Goal: Task Accomplishment & Management: Use online tool/utility

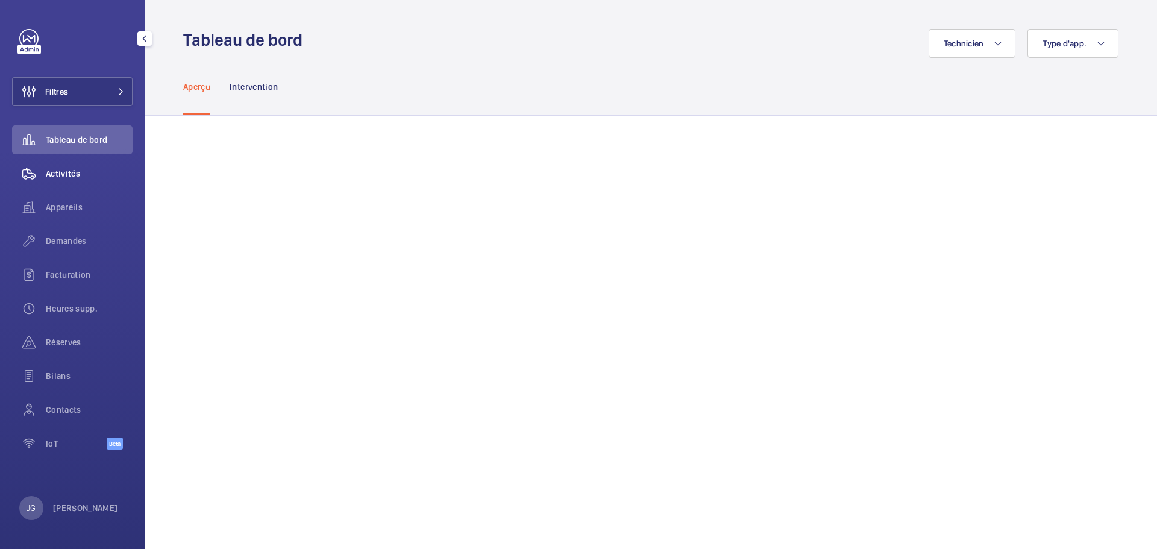
click at [96, 176] on span "Activités" at bounding box center [89, 173] width 87 height 12
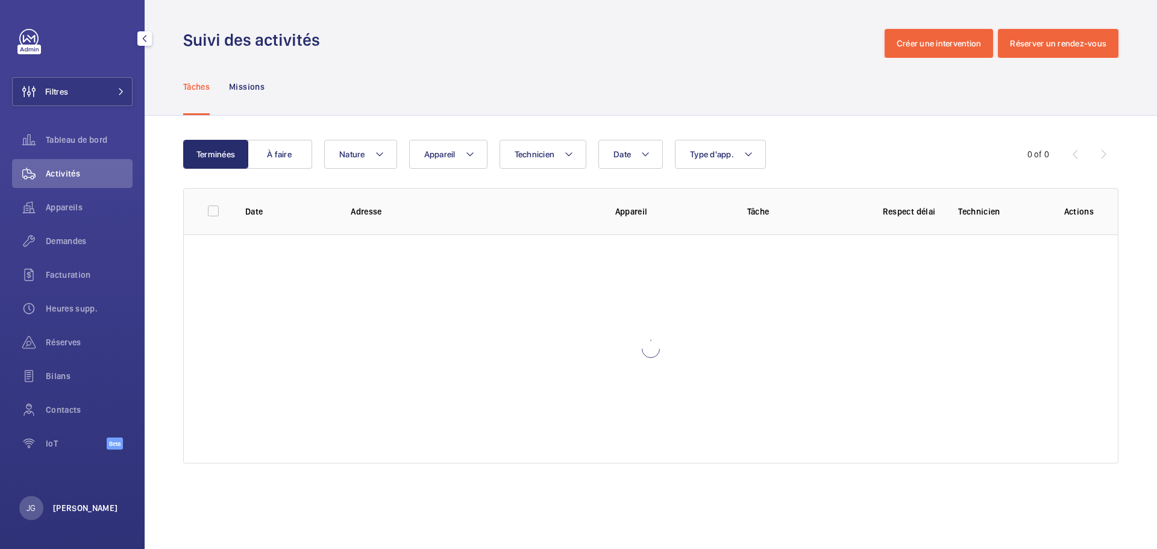
click at [75, 509] on p "[PERSON_NAME]" at bounding box center [85, 508] width 65 height 12
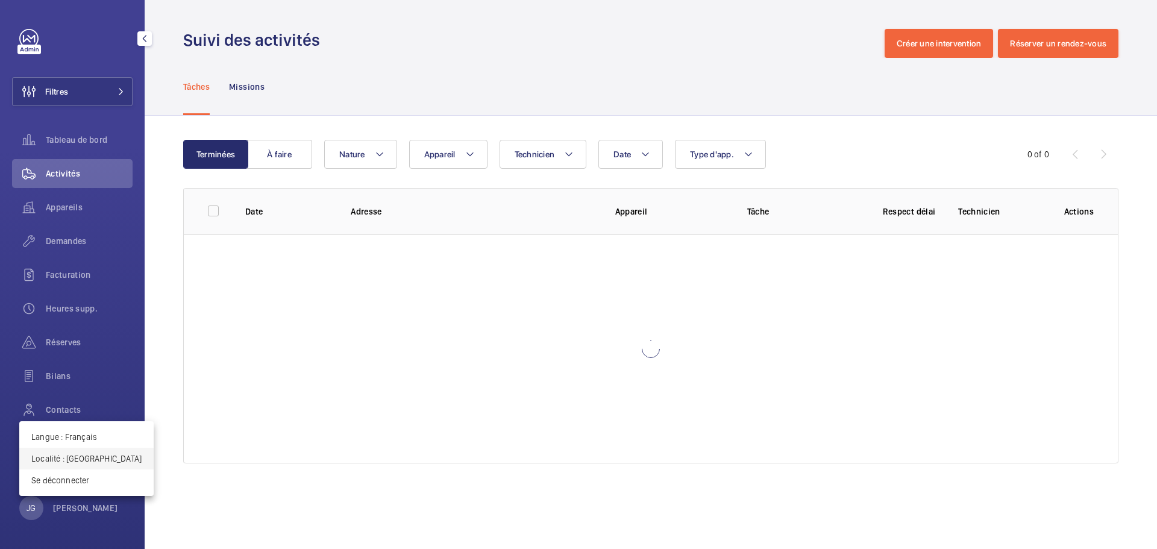
click at [92, 457] on p "Localité : [GEOGRAPHIC_DATA]" at bounding box center [86, 458] width 110 height 12
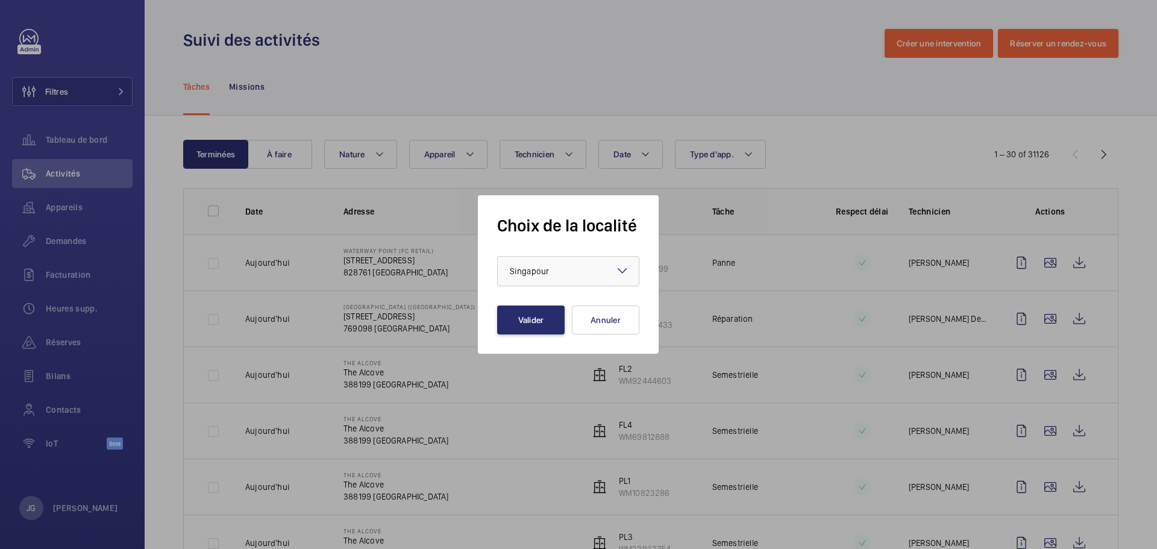
click at [535, 253] on form "Choix de la localité × Singapour × Valider Annuler" at bounding box center [568, 274] width 142 height 120
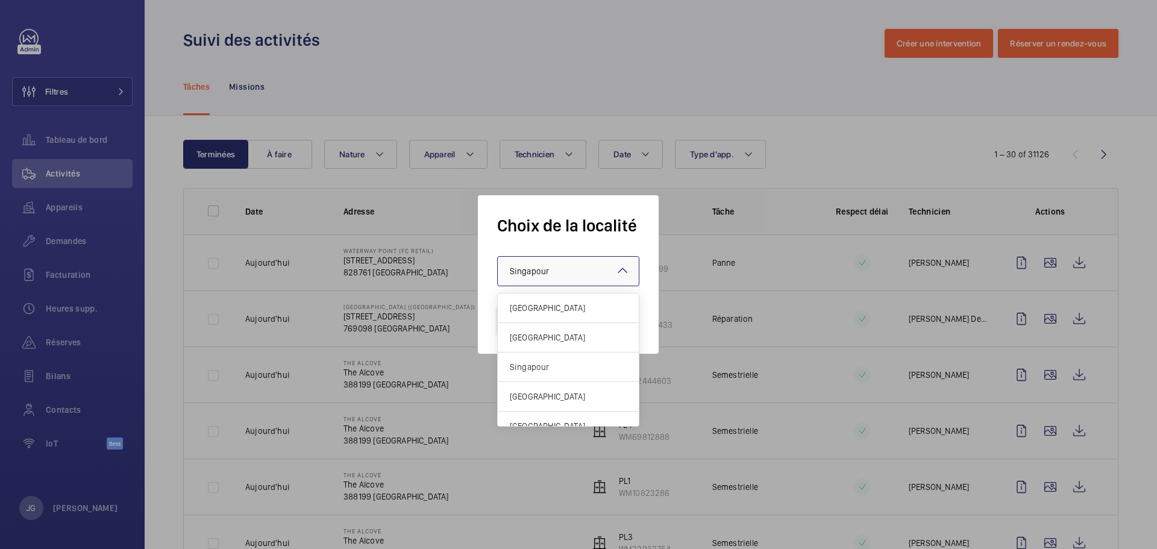
click at [543, 263] on div at bounding box center [568, 271] width 141 height 29
click at [547, 325] on div "Royaume-Uni" at bounding box center [568, 338] width 141 height 30
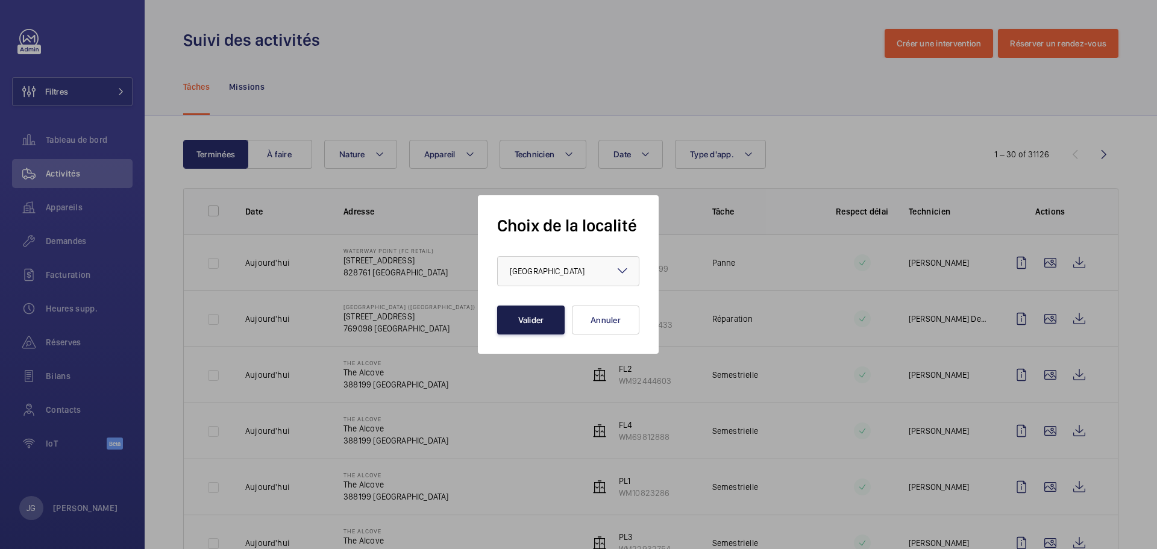
click at [557, 322] on button "Valider" at bounding box center [530, 319] width 67 height 29
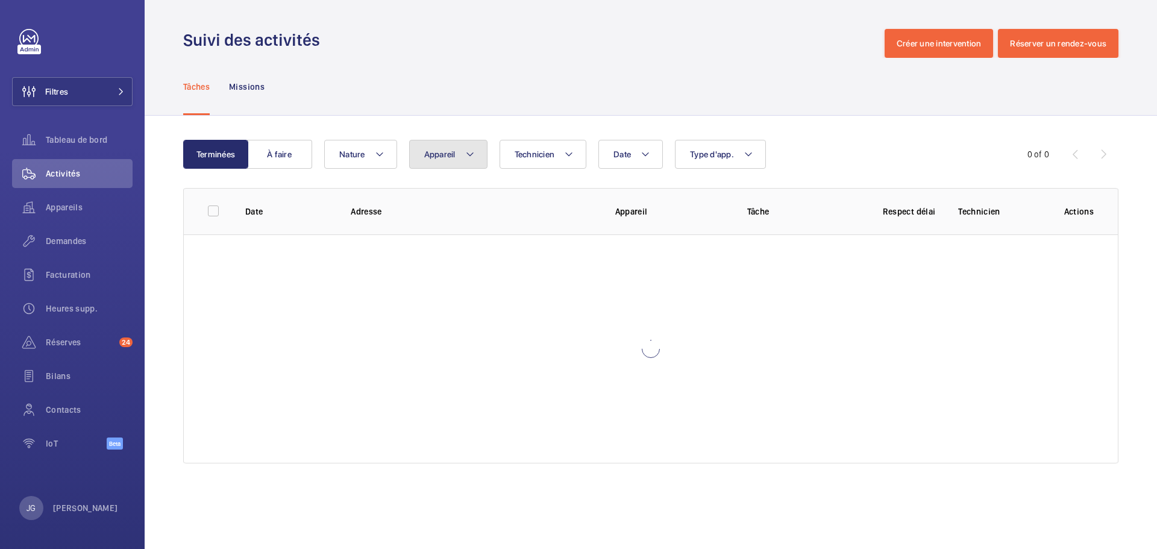
click at [449, 157] on span "Appareil" at bounding box center [439, 154] width 31 height 10
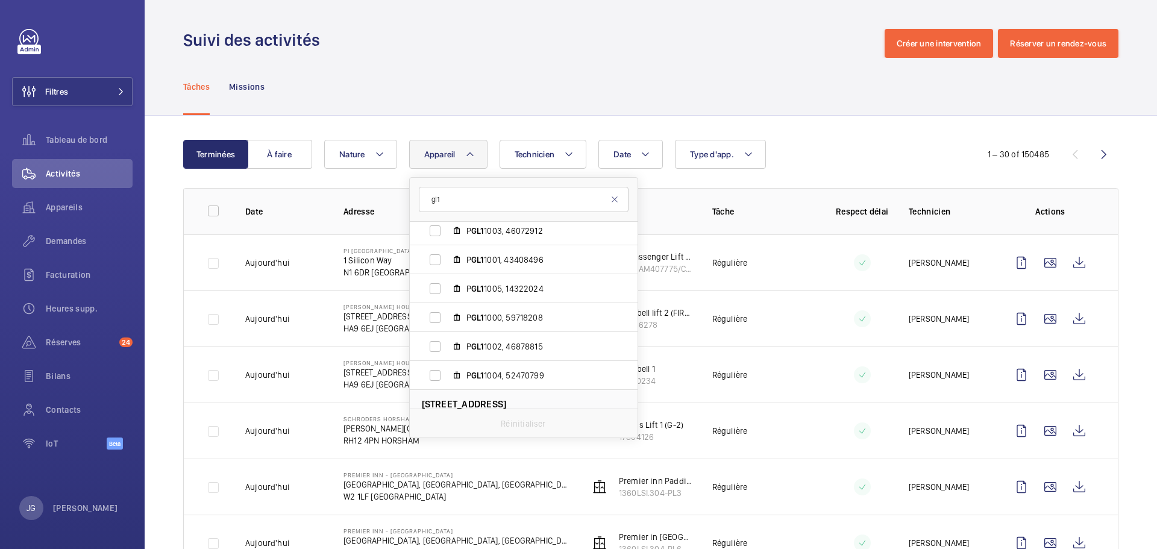
scroll to position [854, 0]
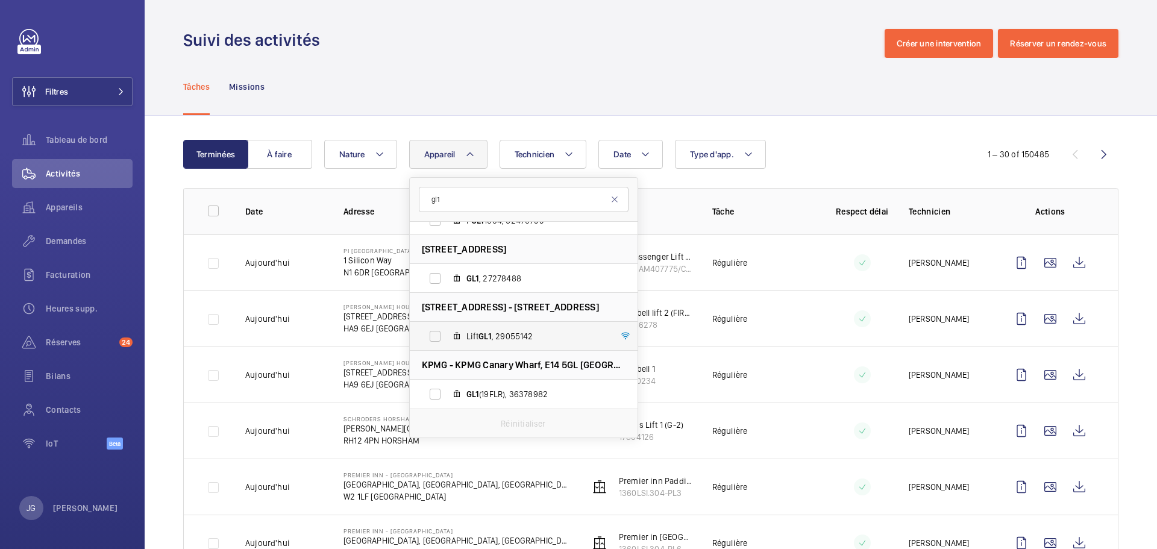
type input "gl1"
click at [432, 331] on label "Lift GL1 , 29055142" at bounding box center [514, 336] width 208 height 29
click at [432, 331] on input "Lift GL1 , 29055142" at bounding box center [435, 336] width 24 height 24
checkbox input "true"
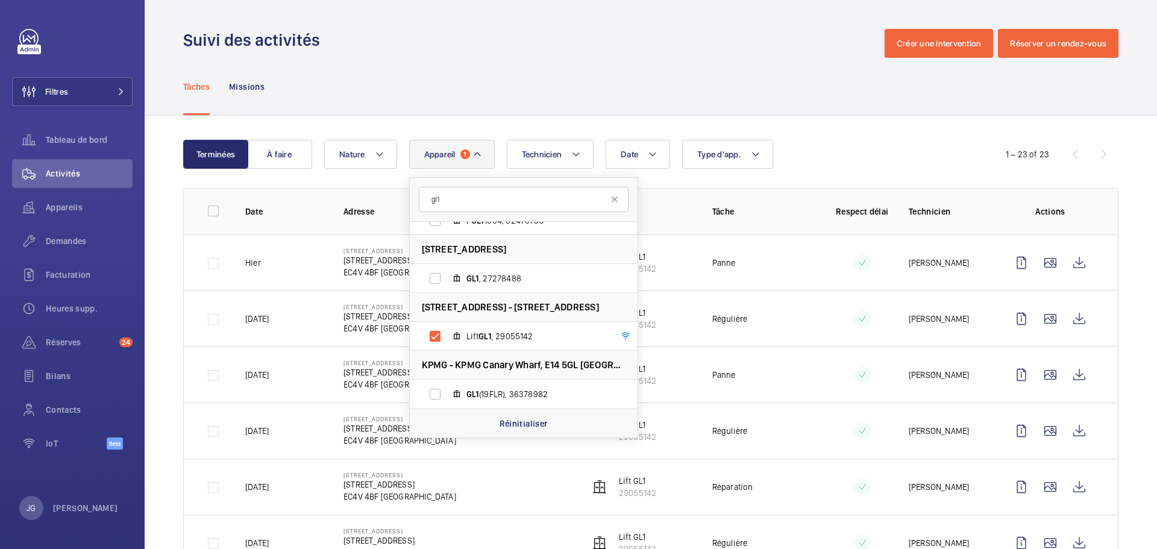
click at [838, 110] on div "Tâches Missions" at bounding box center [650, 86] width 935 height 57
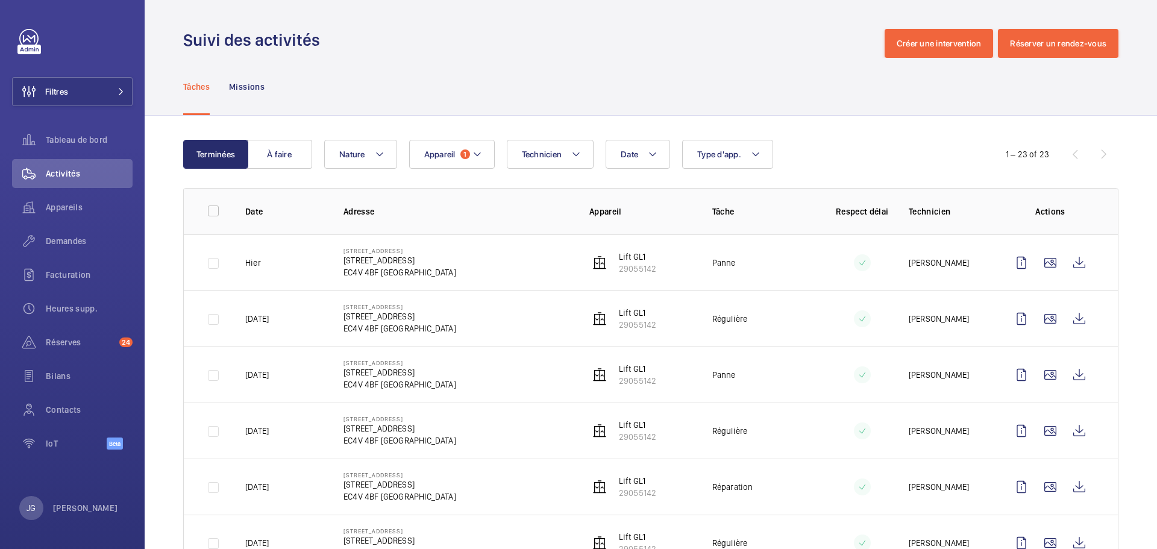
click at [1085, 261] on td at bounding box center [1053, 262] width 130 height 56
click at [1069, 263] on wm-front-icon-button at bounding box center [1079, 262] width 29 height 29
click at [483, 158] on button "Appareil 1" at bounding box center [452, 154] width 86 height 29
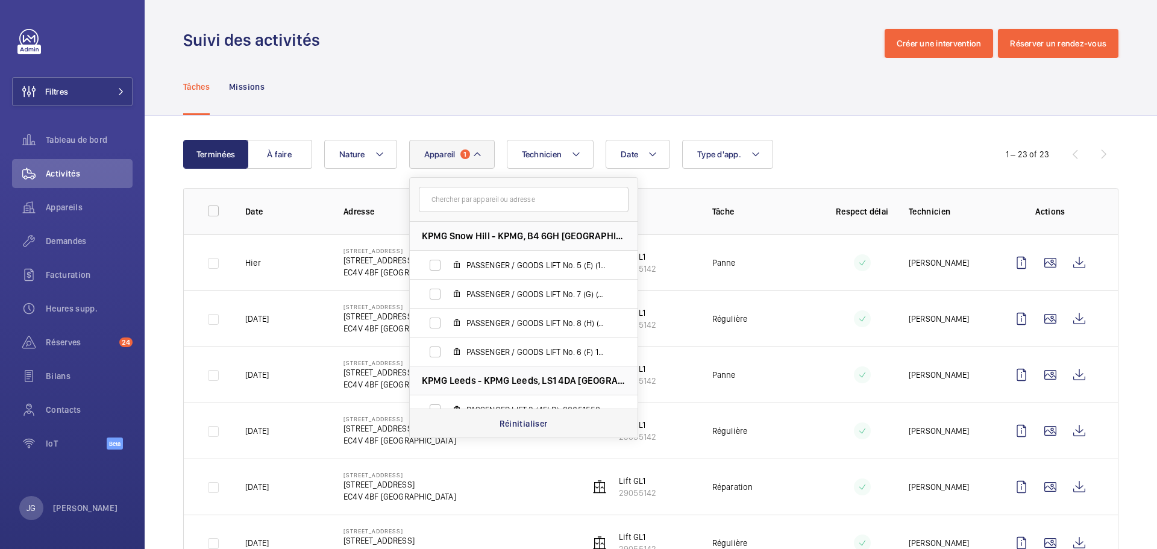
click at [522, 427] on p "Réinitialiser" at bounding box center [523, 424] width 48 height 12
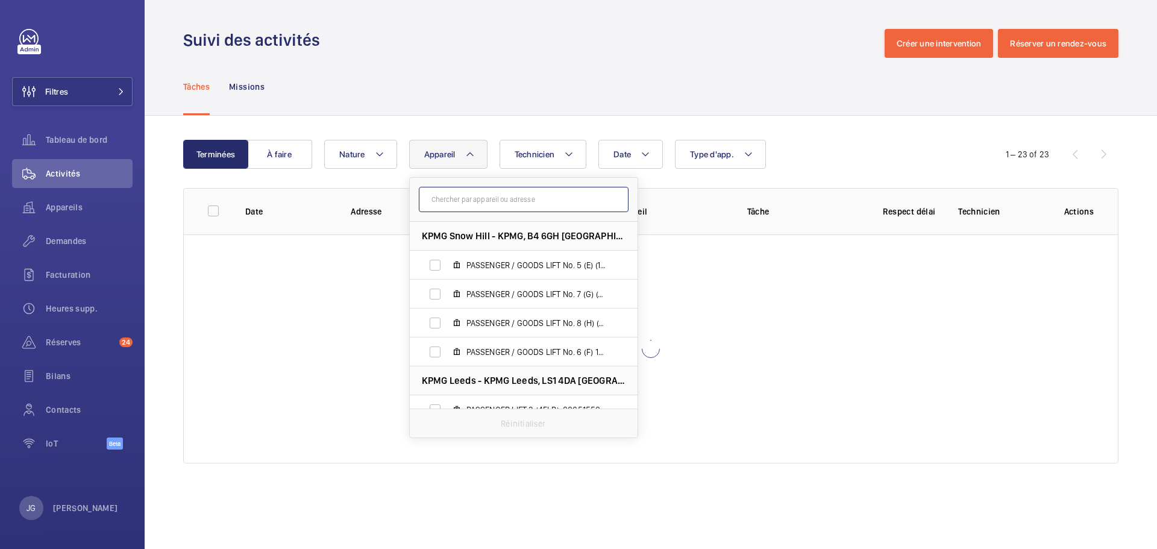
click at [467, 203] on input "text" at bounding box center [524, 199] width 210 height 25
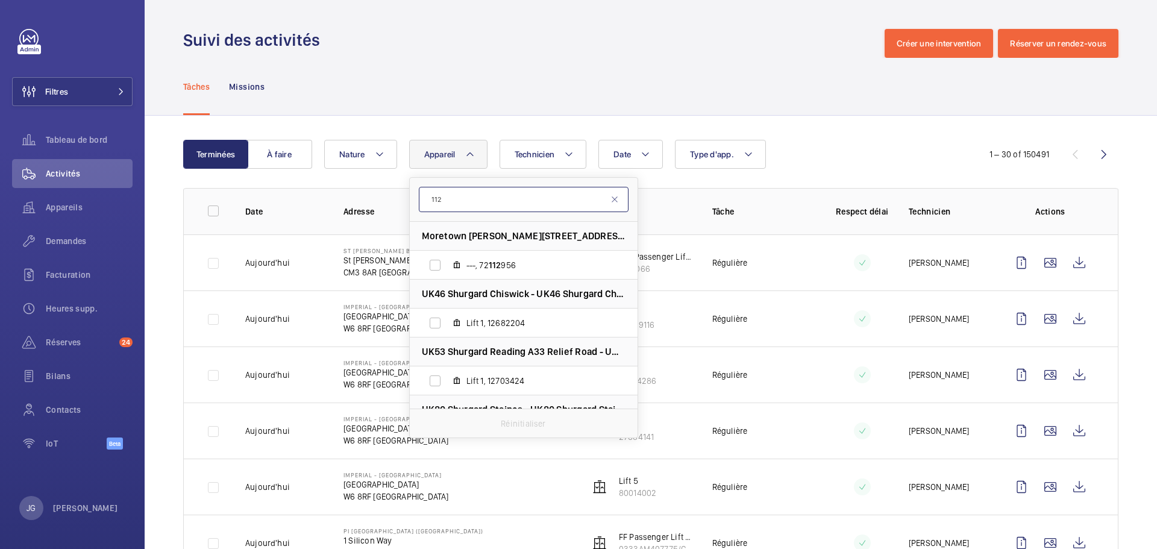
click at [467, 199] on input "112" at bounding box center [524, 199] width 210 height 25
click at [466, 199] on input "112" at bounding box center [524, 199] width 210 height 25
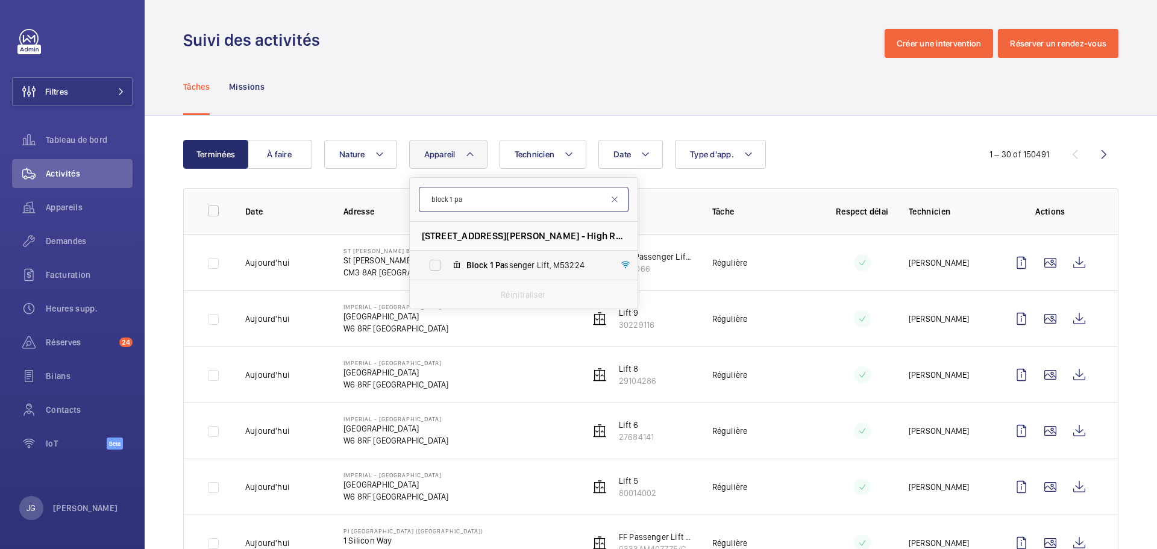
type input "block 1 pa"
click at [433, 261] on label "Block 1 Pa ssenger Lift, M53224" at bounding box center [514, 265] width 208 height 29
click at [433, 261] on input "Block 1 Pa ssenger Lift, M53224" at bounding box center [435, 265] width 24 height 24
checkbox input "true"
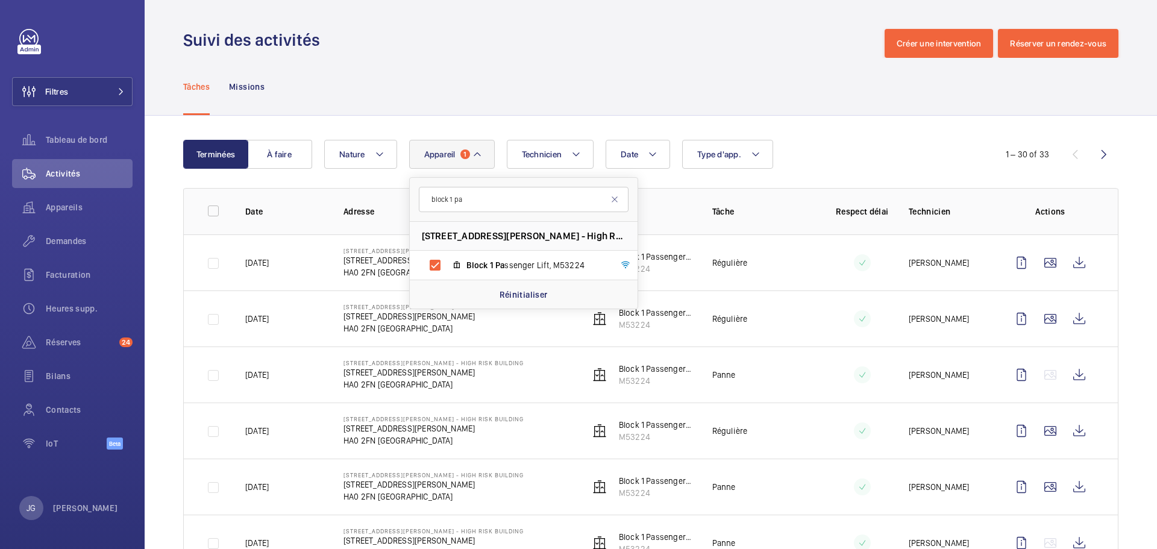
click at [833, 141] on div "Date Technicien Appareil 1 block 1 pa 112-128 Williams Way - High Risk Building…" at bounding box center [649, 154] width 650 height 29
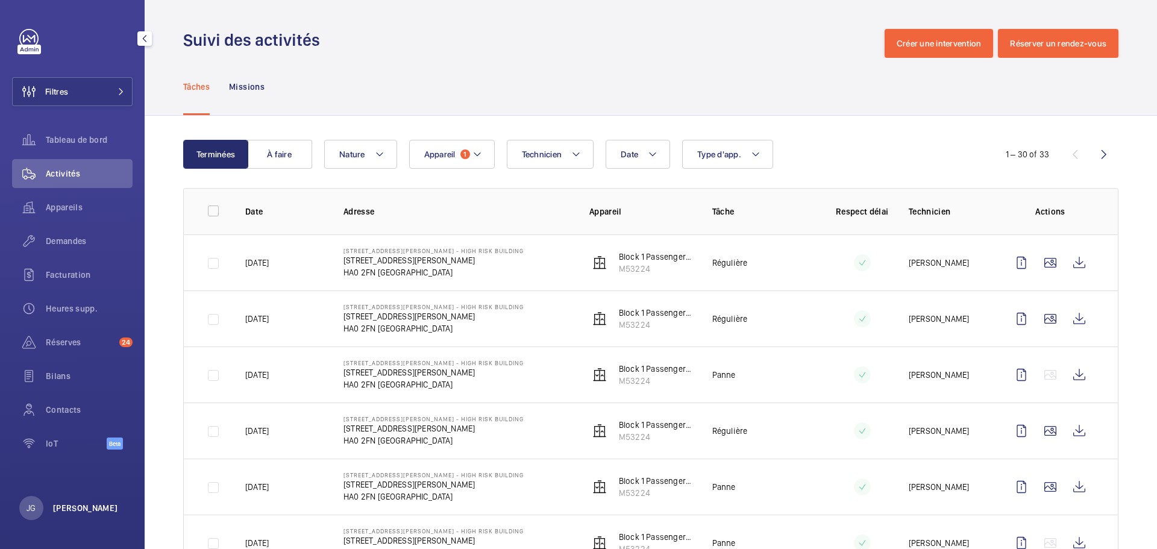
click at [66, 502] on p "[PERSON_NAME]" at bounding box center [85, 508] width 65 height 12
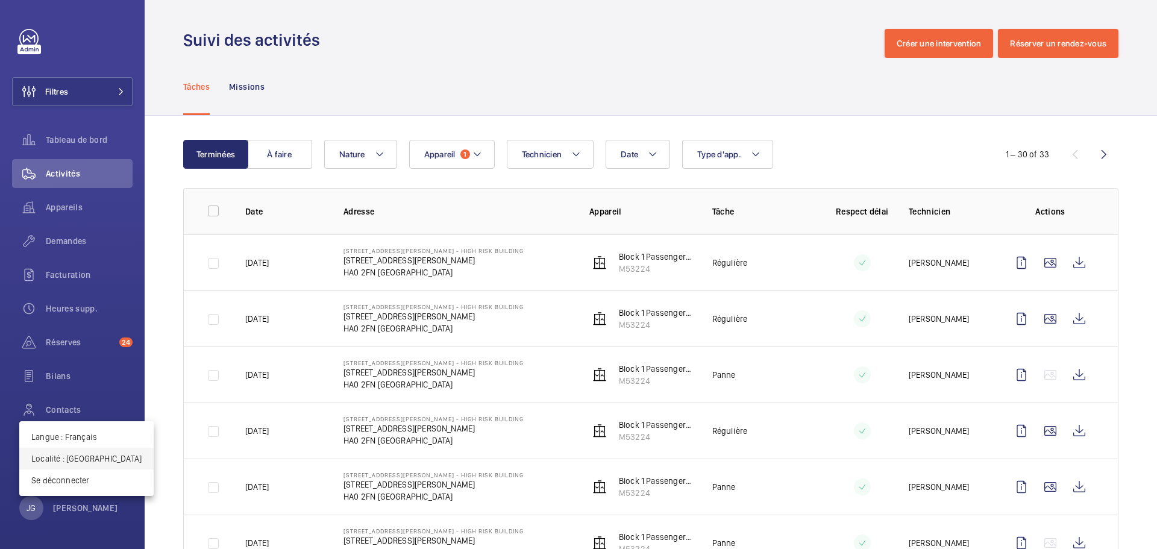
click at [90, 462] on p "Localité : Royaume-Uni" at bounding box center [86, 458] width 110 height 12
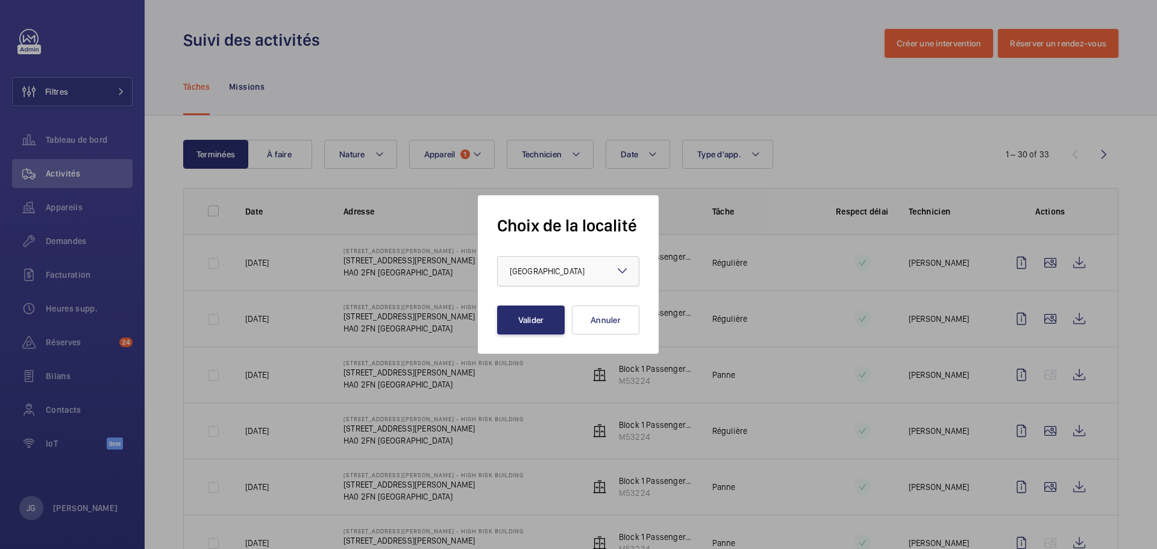
click at [555, 278] on div at bounding box center [568, 271] width 141 height 29
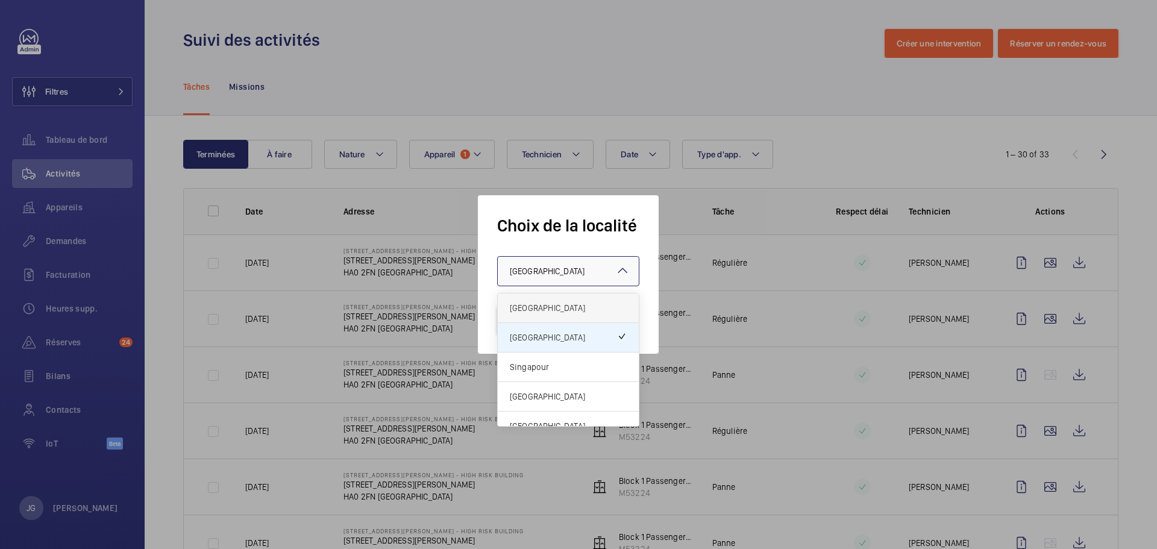
click at [546, 303] on span "France" at bounding box center [568, 308] width 117 height 12
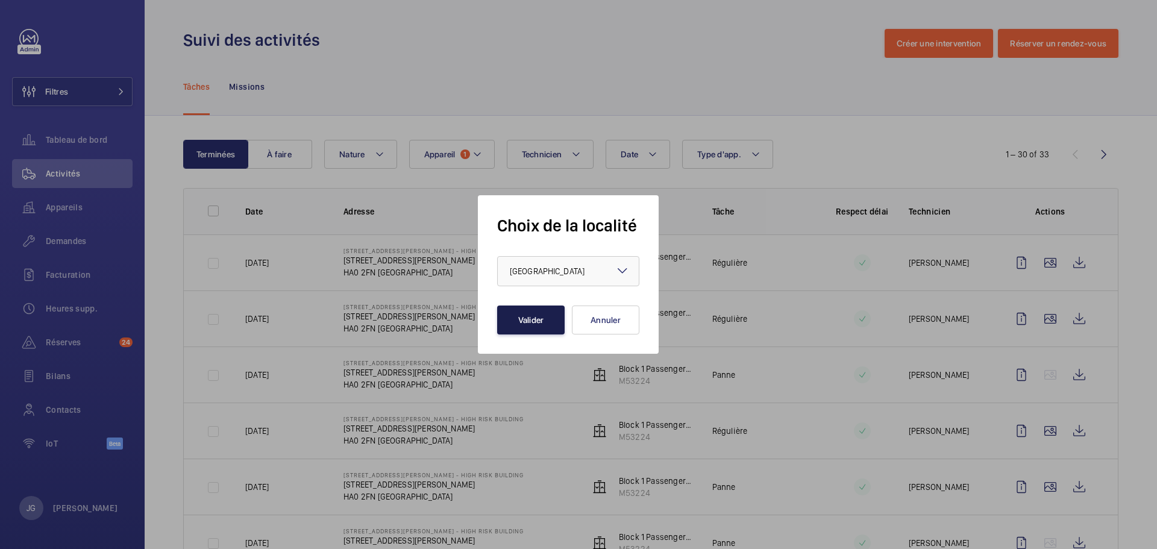
click at [546, 319] on button "Valider" at bounding box center [530, 319] width 67 height 29
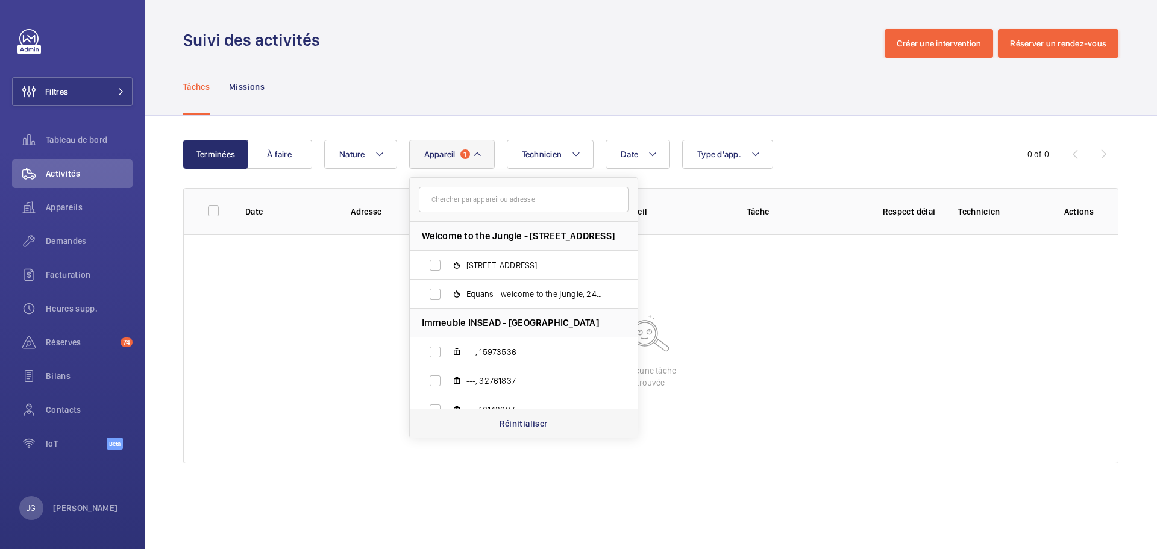
click at [540, 420] on p "Réinitialiser" at bounding box center [523, 424] width 48 height 12
click at [459, 204] on input "text" at bounding box center [524, 199] width 210 height 25
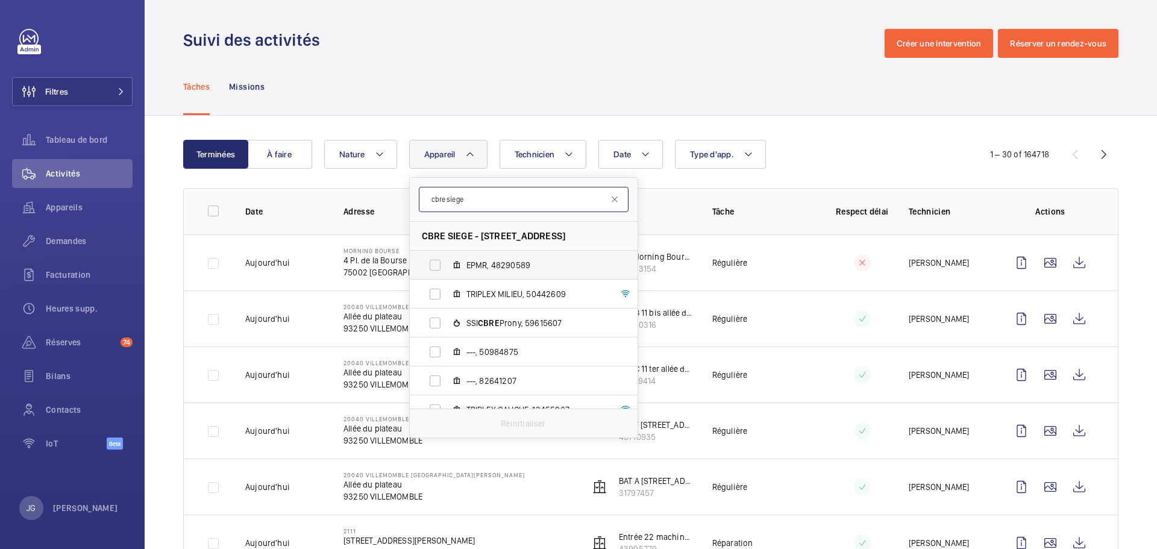
type input "cbre siege"
drag, startPoint x: 633, startPoint y: 275, endPoint x: 635, endPoint y: 286, distance: 10.4
click at [635, 286] on div "CBRE SIEGE - 76 Rue de Prony, 75017 PARIS EPMR, 48290589 TRIPLEX MILIEU, 504426…" at bounding box center [524, 315] width 228 height 187
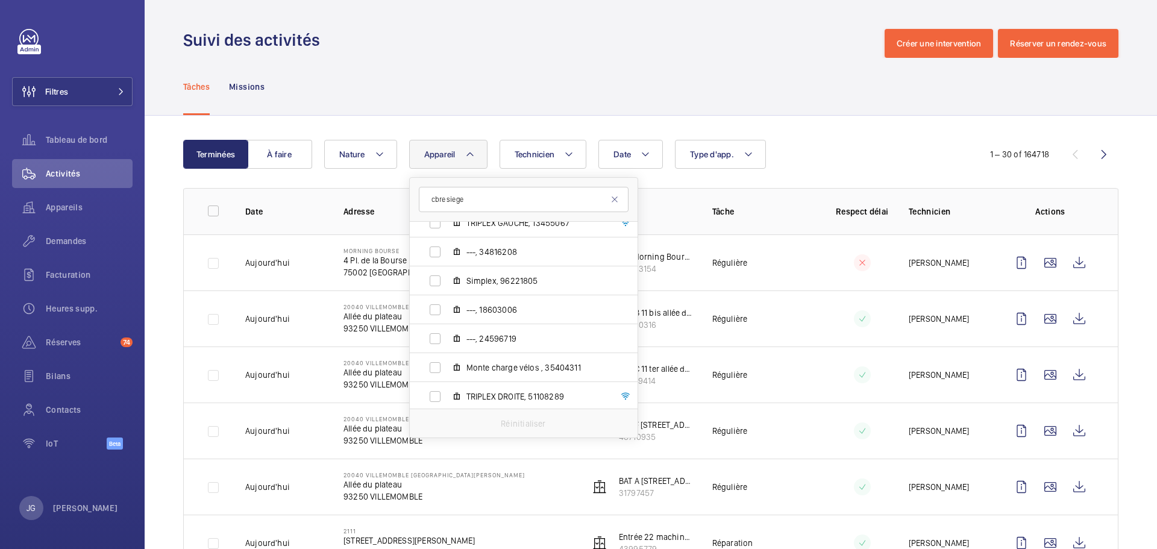
scroll to position [218, 0]
click at [431, 367] on label "TRIPLEX DROITE, 51108289" at bounding box center [514, 365] width 208 height 29
click at [431, 367] on input "TRIPLEX DROITE, 51108289" at bounding box center [435, 365] width 24 height 24
checkbox input "true"
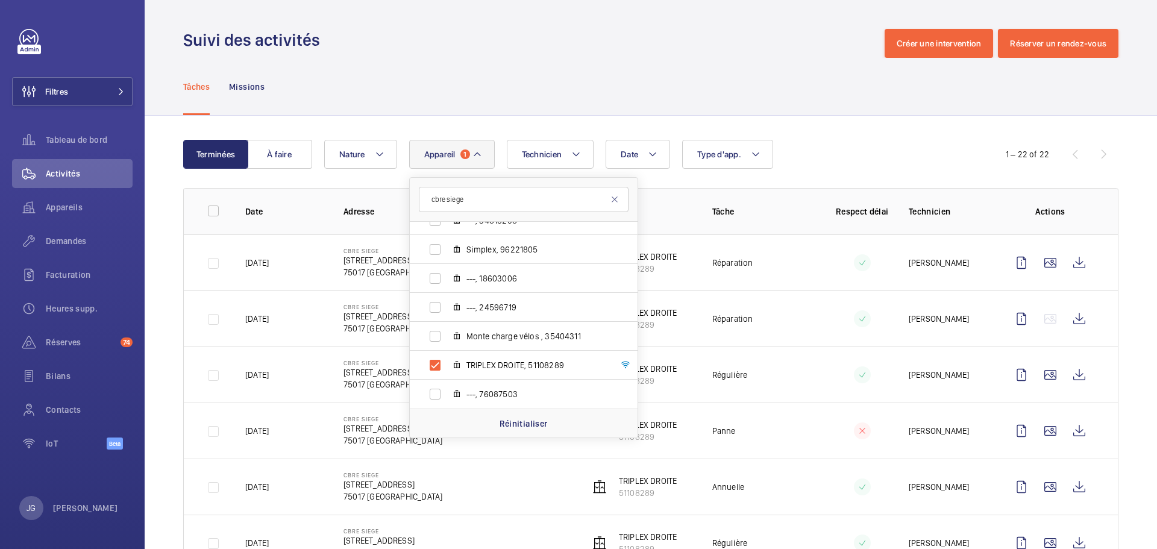
click at [838, 156] on div "Date Technicien Appareil 1 cbre siege CBRE SIEGE - 76 Rue de Prony, 75017 PARIS…" at bounding box center [649, 154] width 650 height 29
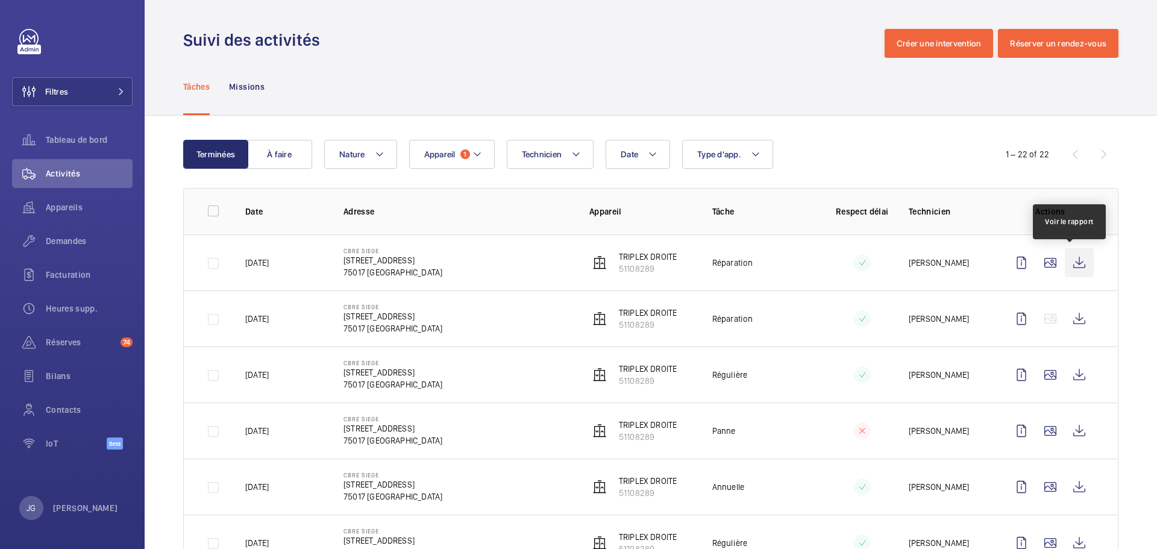
click at [1072, 265] on wm-front-icon-button at bounding box center [1079, 262] width 29 height 29
click at [448, 160] on button "Appareil 1" at bounding box center [452, 154] width 86 height 29
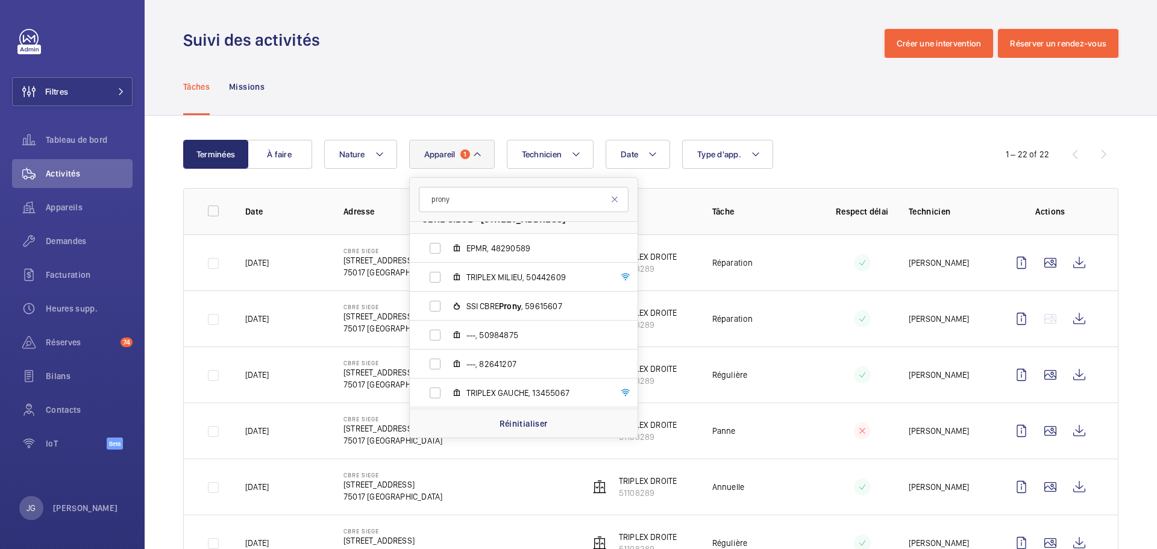
scroll to position [181, 0]
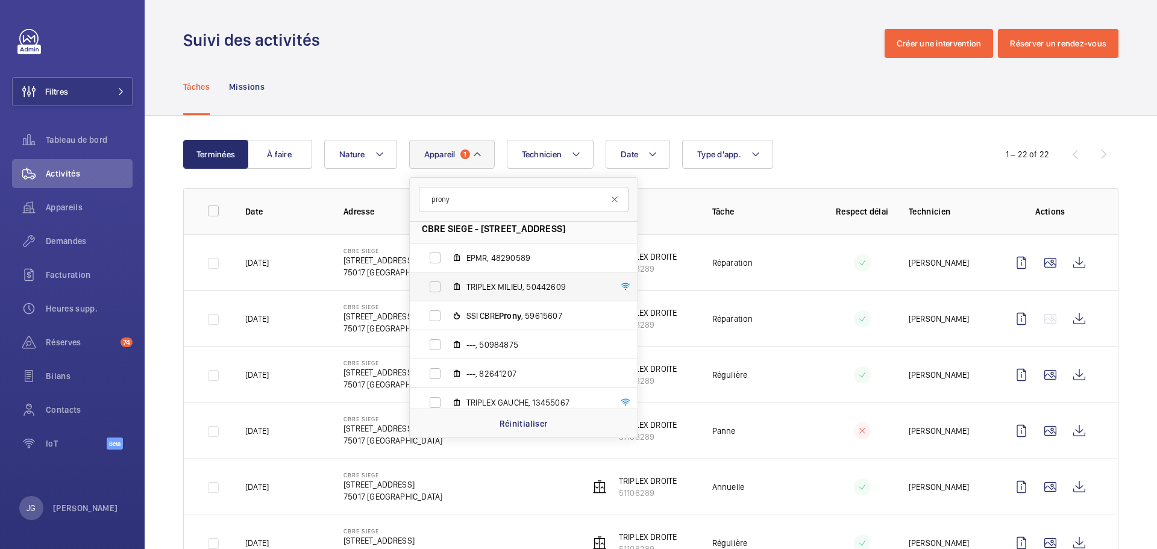
type input "prony"
click at [434, 283] on label "TRIPLEX MILIEU, 50442609" at bounding box center [514, 286] width 208 height 29
click at [434, 283] on input "TRIPLEX MILIEU, 50442609" at bounding box center [435, 287] width 24 height 24
checkbox input "true"
click at [836, 111] on div "Tâches Missions" at bounding box center [650, 86] width 935 height 57
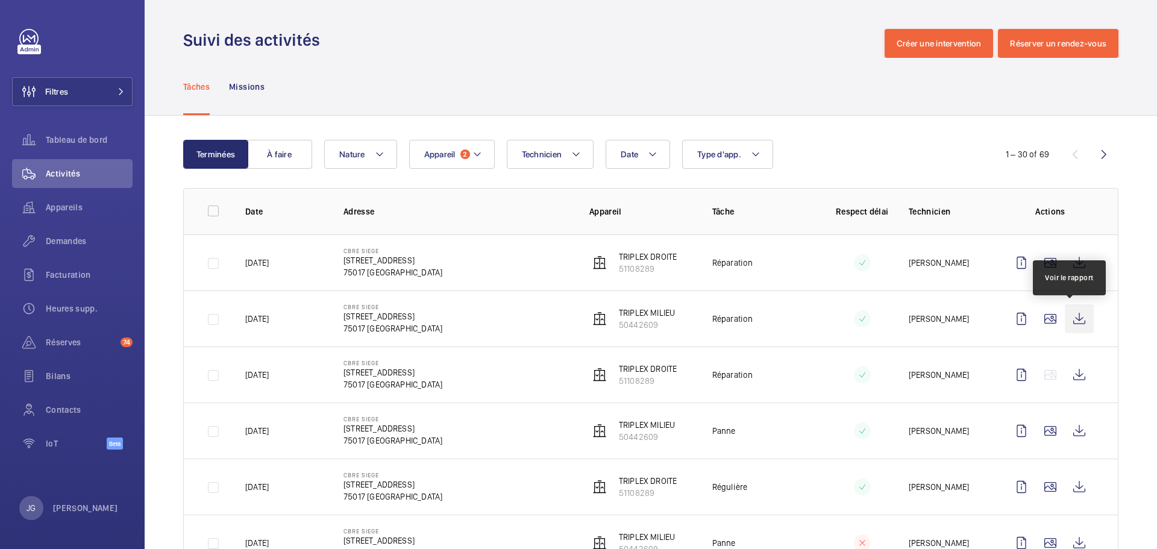
click at [1072, 321] on wm-front-icon-button at bounding box center [1079, 318] width 29 height 29
click at [61, 514] on p "[PERSON_NAME]" at bounding box center [85, 508] width 65 height 12
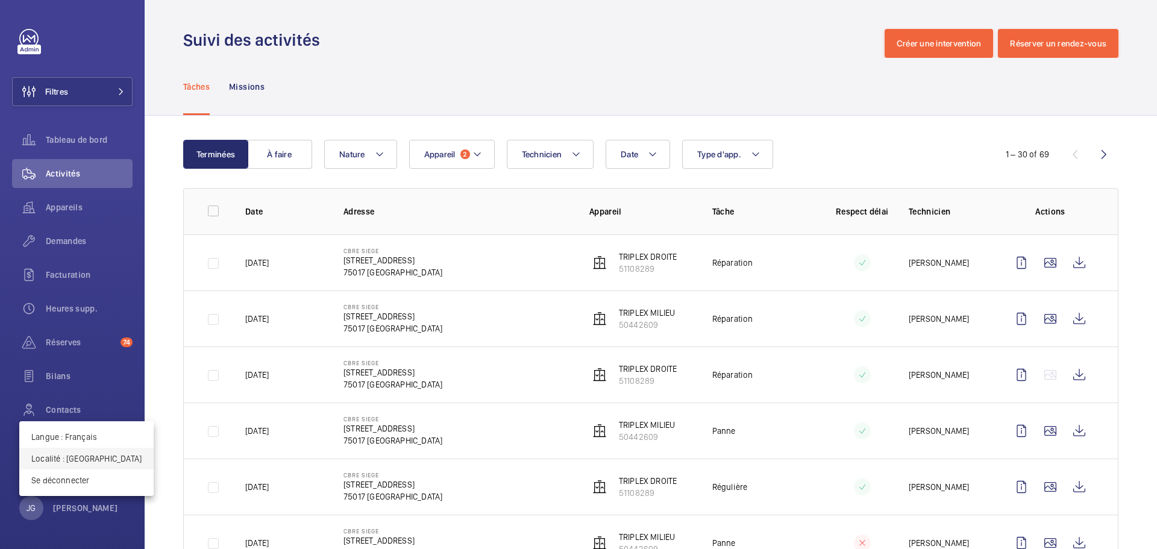
click at [85, 460] on p "Localité : France" at bounding box center [86, 458] width 110 height 12
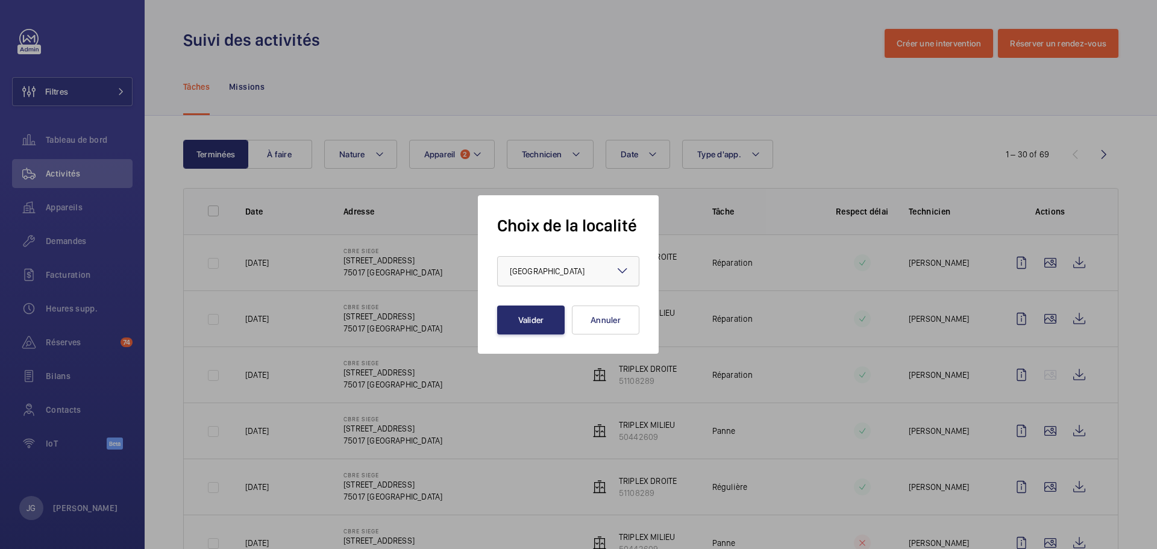
click at [605, 274] on div at bounding box center [568, 271] width 141 height 29
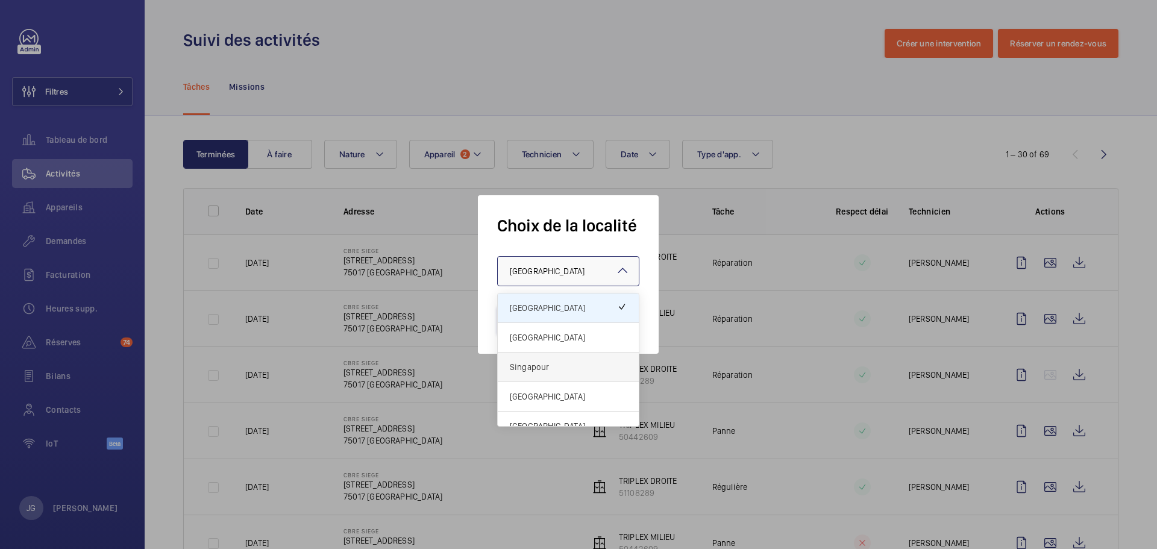
click at [548, 369] on span "Singapour" at bounding box center [568, 367] width 117 height 12
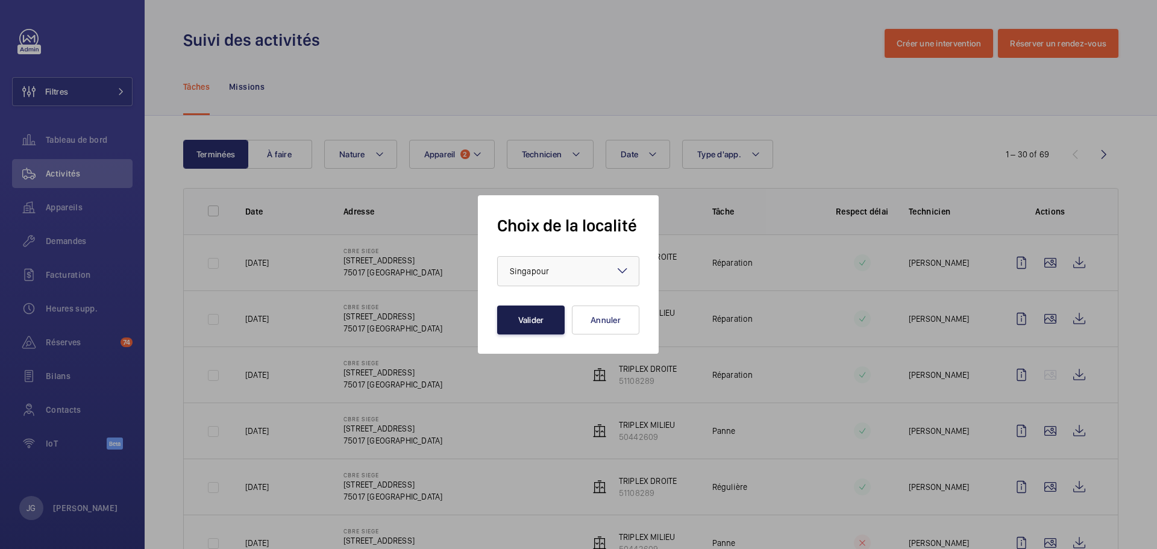
click at [527, 310] on button "Valider" at bounding box center [530, 319] width 67 height 29
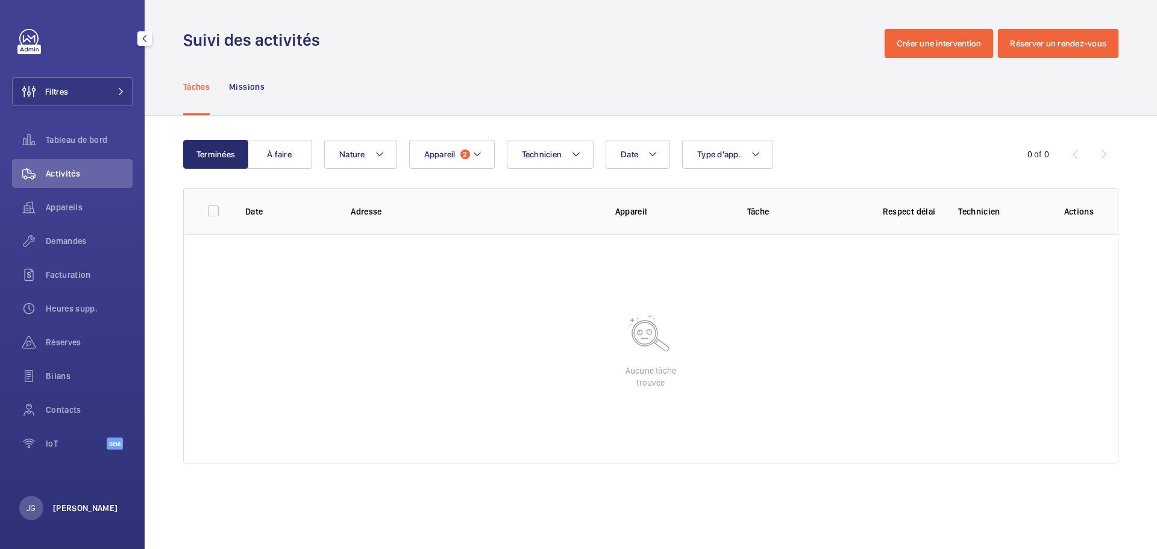
click at [78, 512] on p "[PERSON_NAME]" at bounding box center [85, 508] width 65 height 12
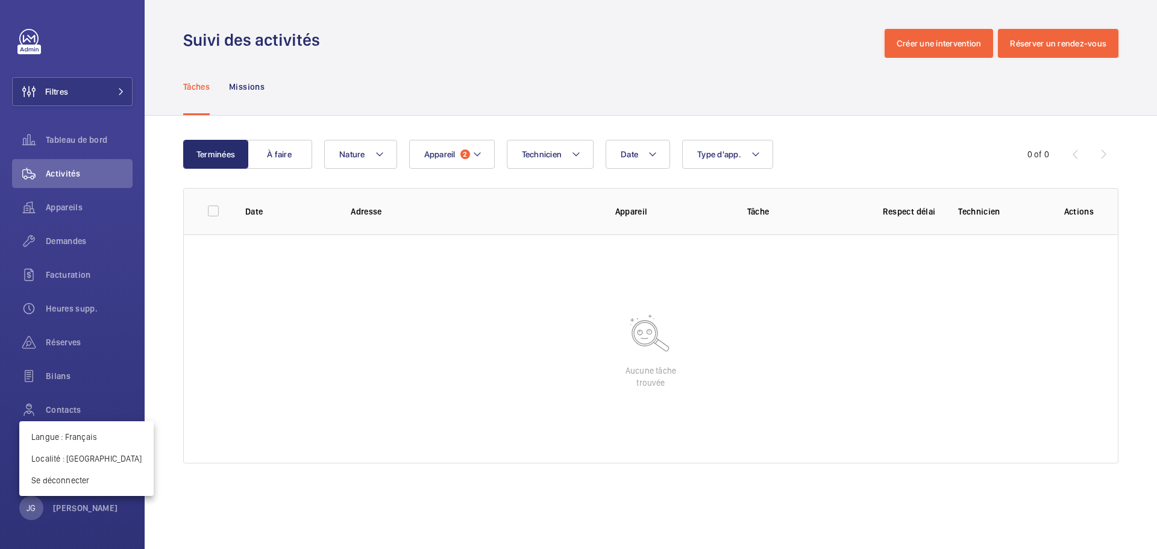
click at [445, 148] on div at bounding box center [578, 274] width 1157 height 549
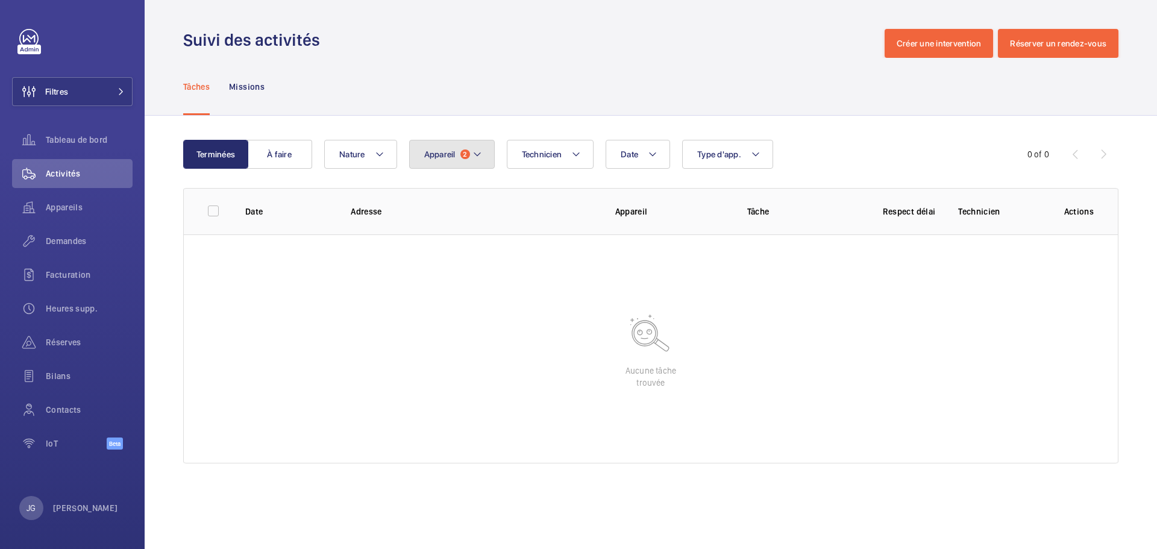
click at [449, 154] on span "Appareil" at bounding box center [439, 154] width 31 height 10
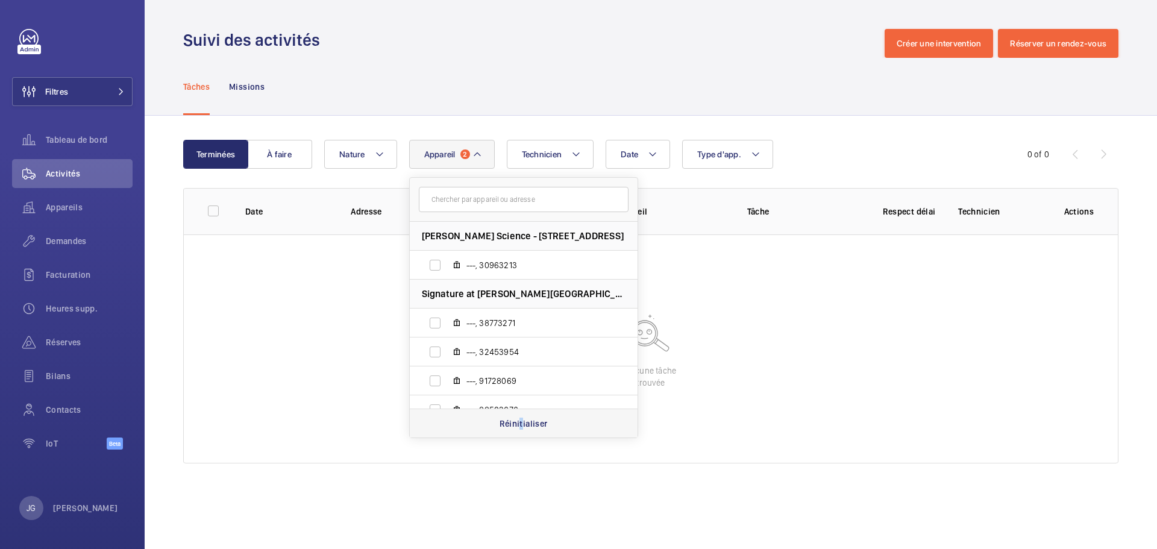
click at [521, 430] on div "Réinitialiser" at bounding box center [524, 422] width 228 height 29
click at [465, 202] on input "text" at bounding box center [524, 199] width 210 height 25
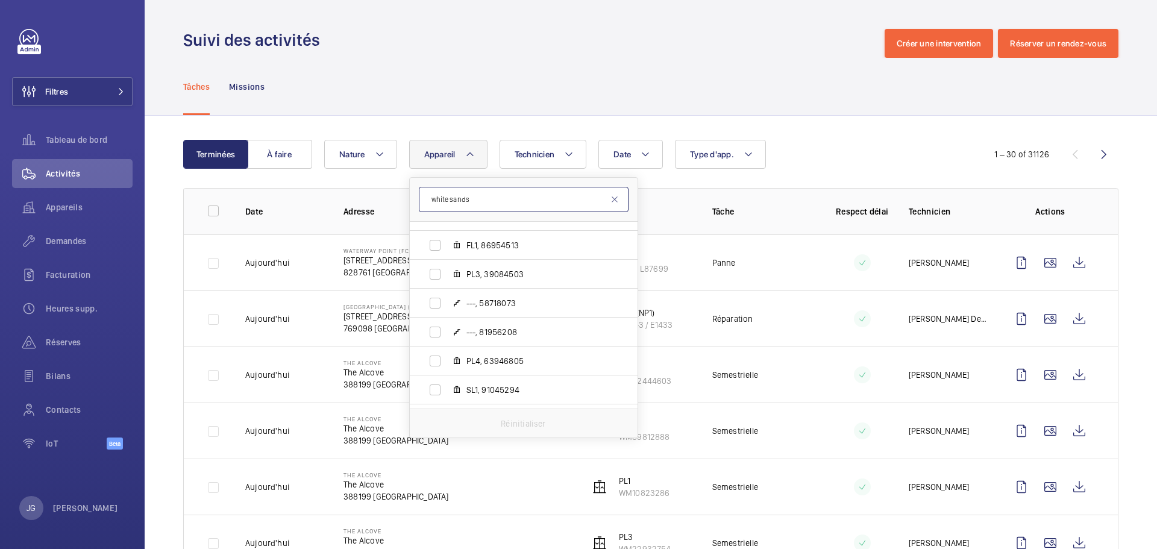
scroll to position [466, 0]
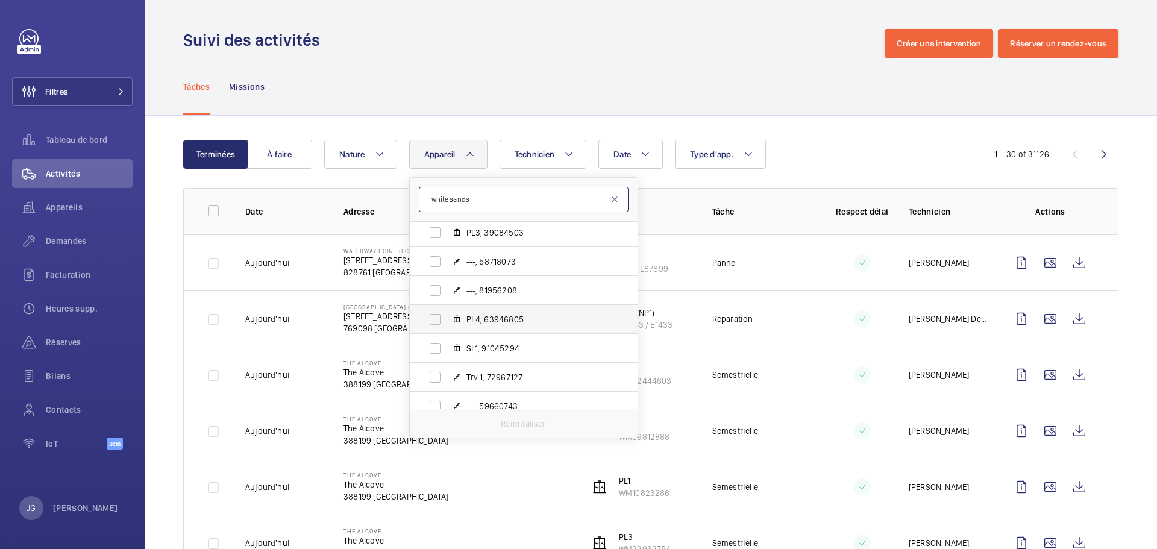
type input "white sands"
click at [633, 334] on ul "White Sands - 518457, 518457 SINGAPORE ---, 25906577 ---, 51724183 ---, 6854839…" at bounding box center [524, 217] width 228 height 925
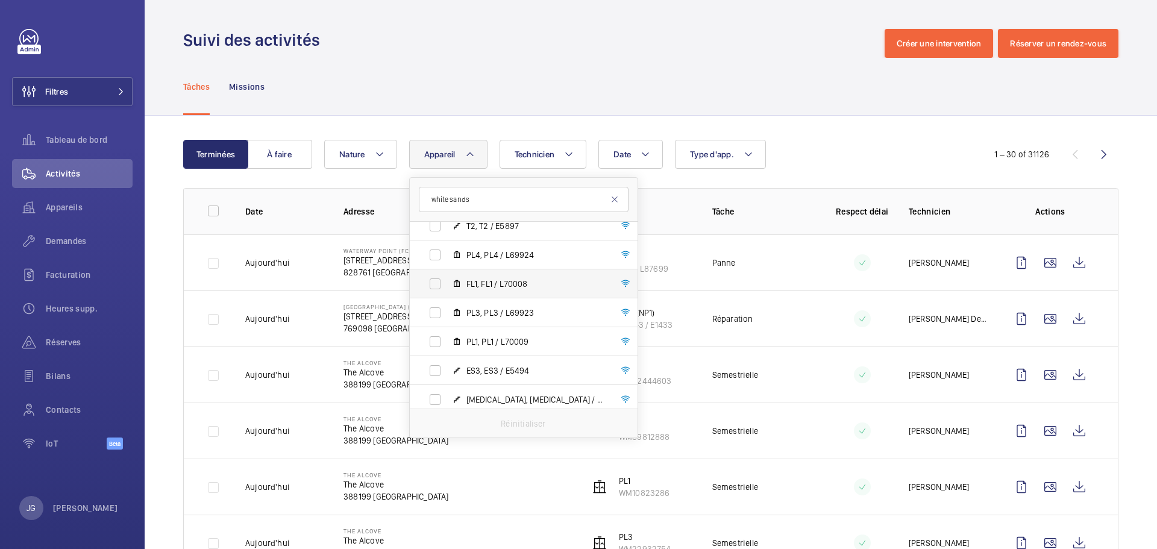
click at [500, 275] on label "FL1, FL1 / L70008" at bounding box center [514, 283] width 208 height 29
click at [447, 275] on input "FL1, FL1 / L70008" at bounding box center [435, 284] width 24 height 24
checkbox input "true"
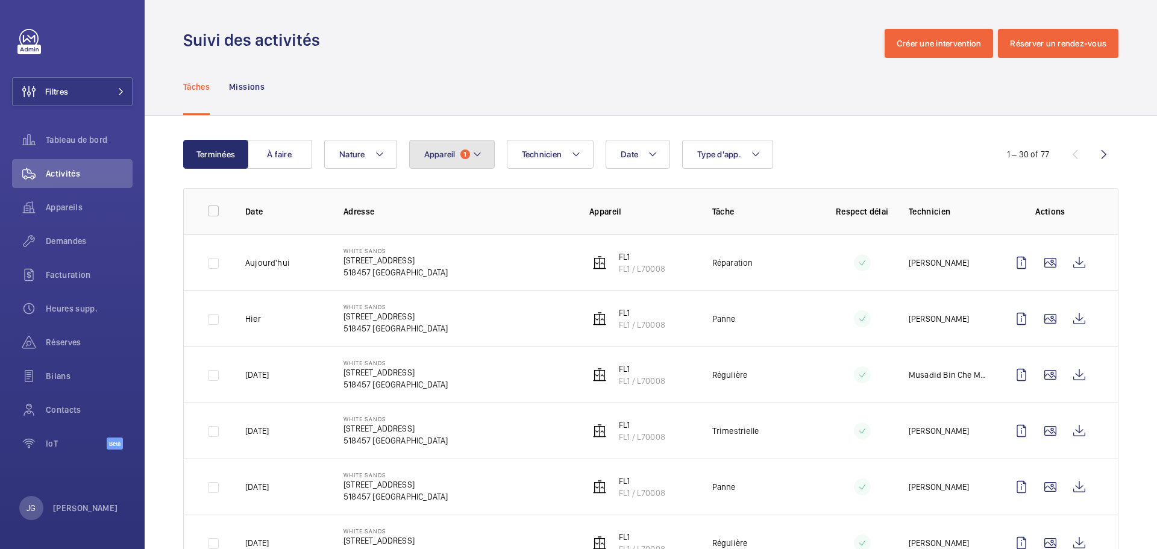
click at [475, 162] on button "Appareil 1" at bounding box center [452, 154] width 86 height 29
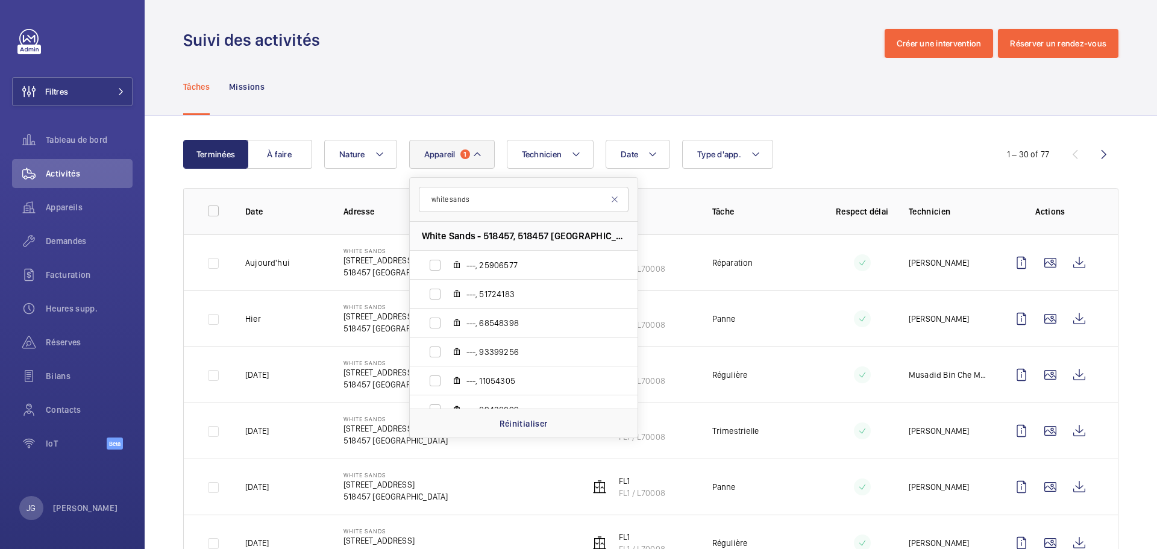
type input "white sands"
drag, startPoint x: 637, startPoint y: 236, endPoint x: 634, endPoint y: 316, distance: 80.2
click at [634, 316] on div "White Sands - 518457, 518457 SINGAPORE ---, 25906577 ---, 51724183 ---, 6854839…" at bounding box center [524, 315] width 228 height 187
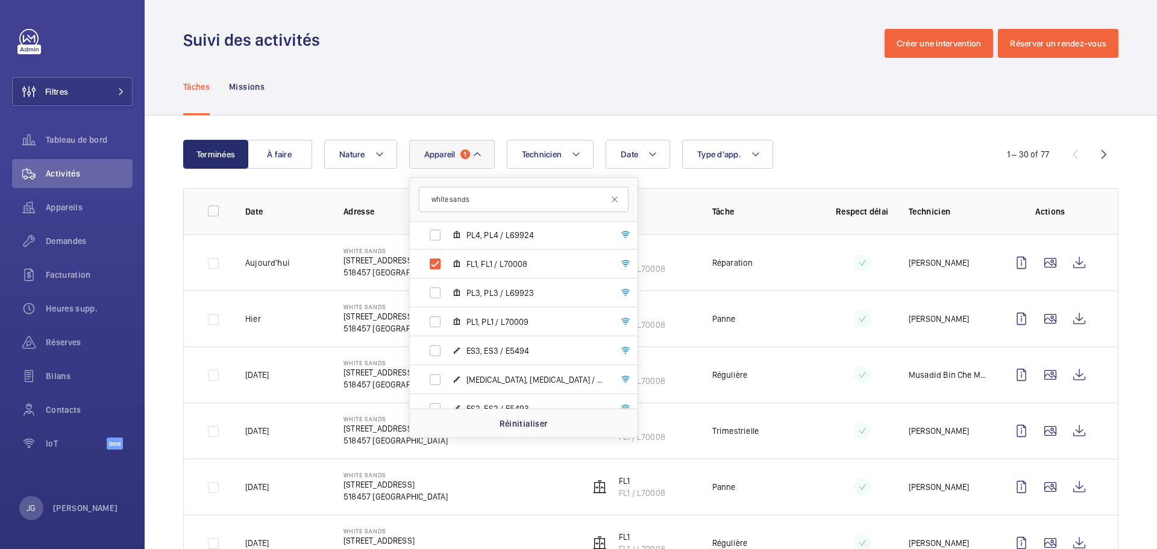
scroll to position [1079, 0]
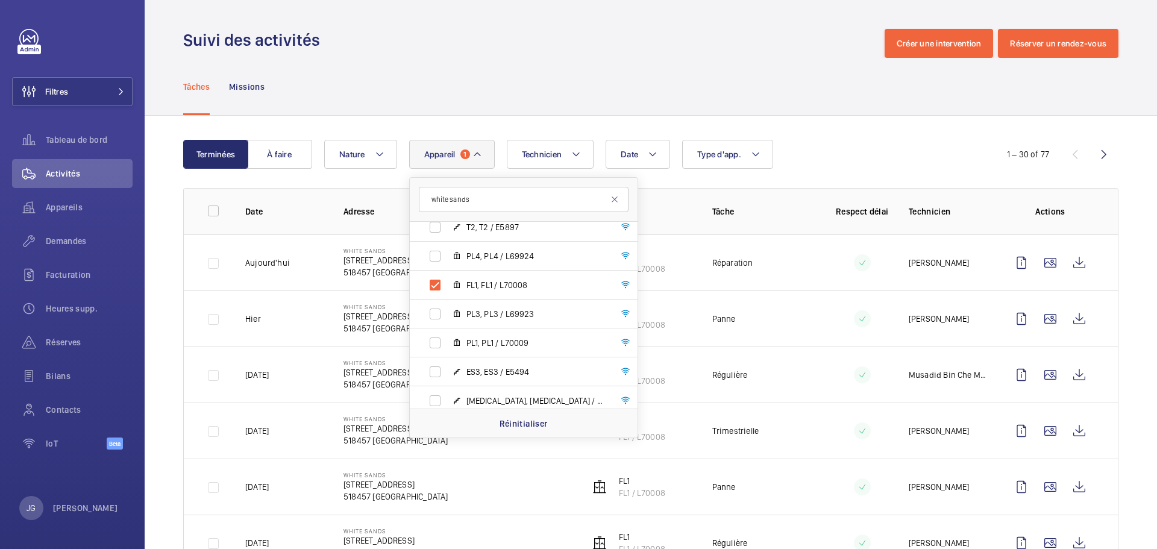
click at [792, 108] on div "Tâches Missions" at bounding box center [650, 86] width 935 height 57
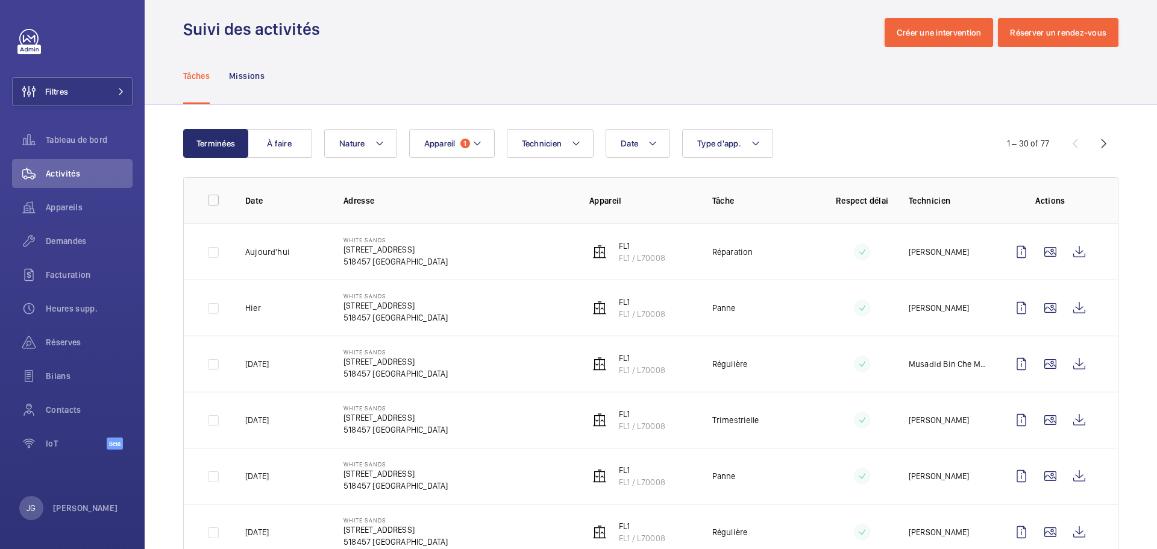
scroll to position [0, 0]
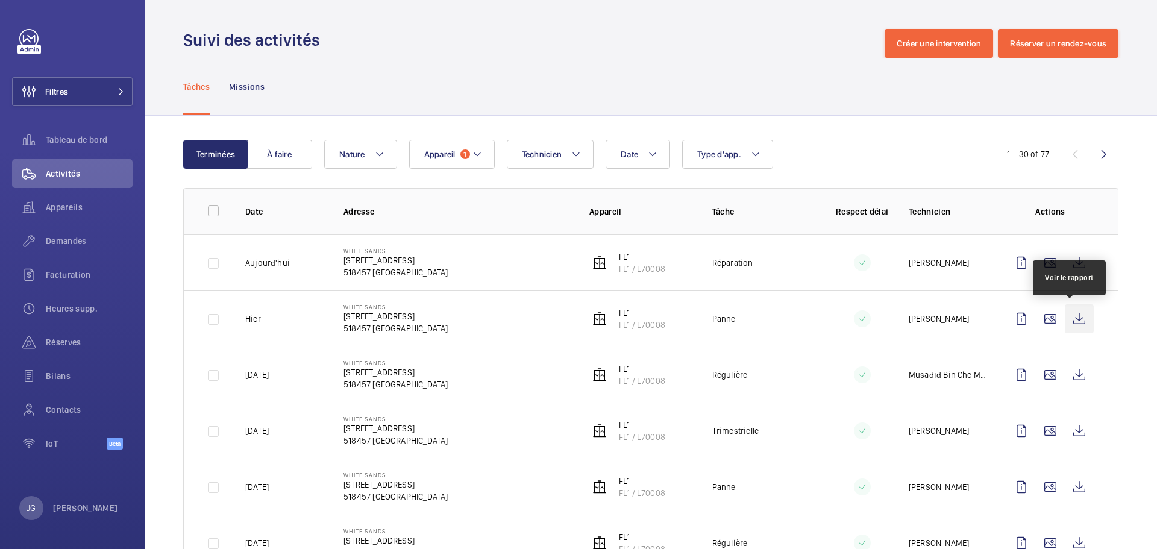
click at [1071, 320] on wm-front-icon-button at bounding box center [1079, 318] width 29 height 29
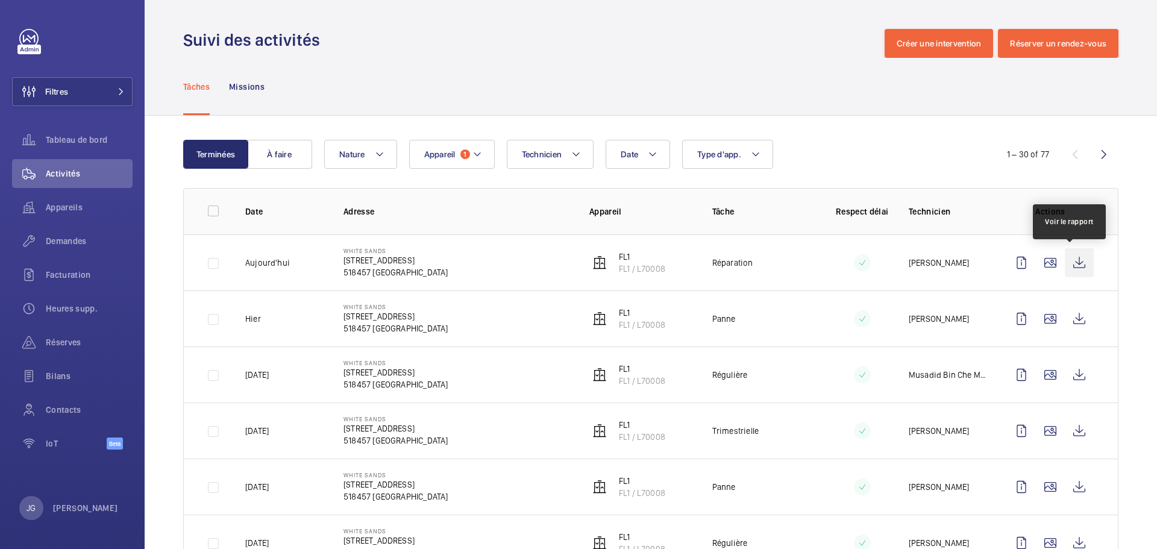
click at [1078, 263] on wm-front-icon-button at bounding box center [1079, 262] width 29 height 29
click at [451, 157] on span "Appareil" at bounding box center [439, 154] width 31 height 10
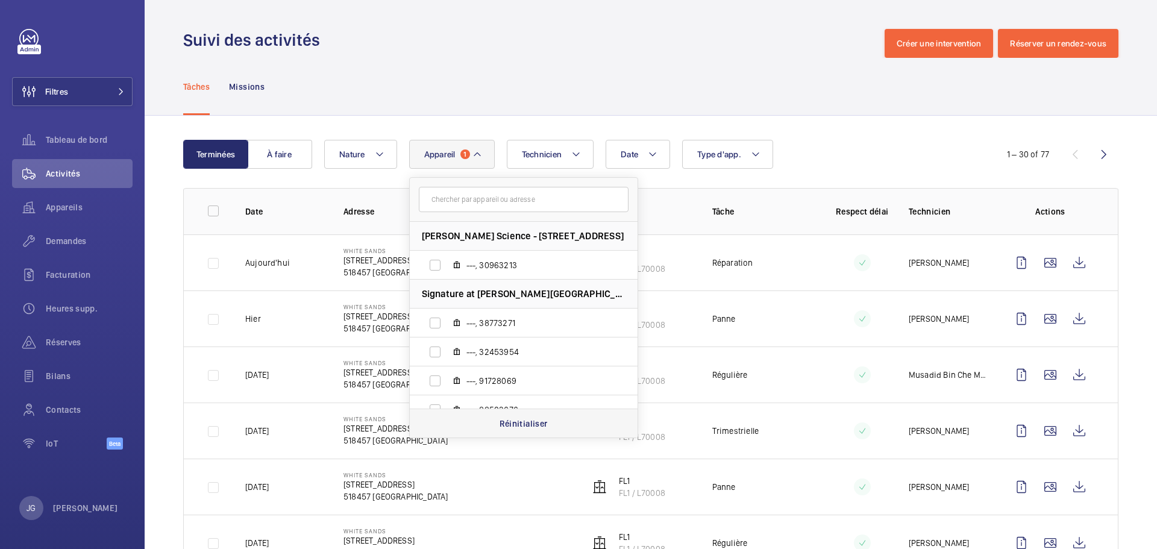
click at [526, 426] on p "Réinitialiser" at bounding box center [523, 424] width 48 height 12
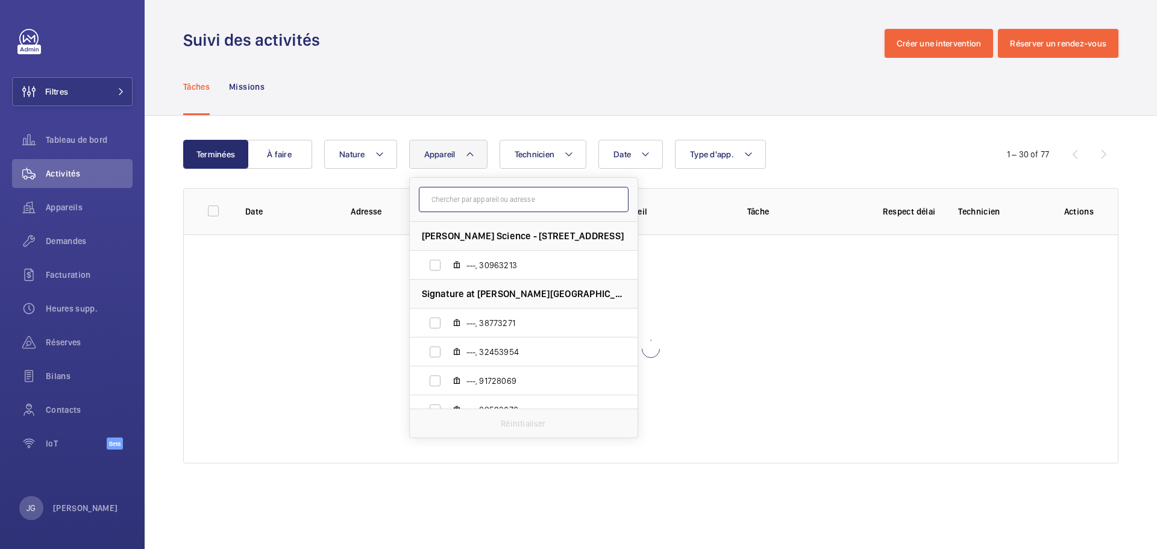
click at [482, 194] on input "text" at bounding box center [524, 199] width 210 height 25
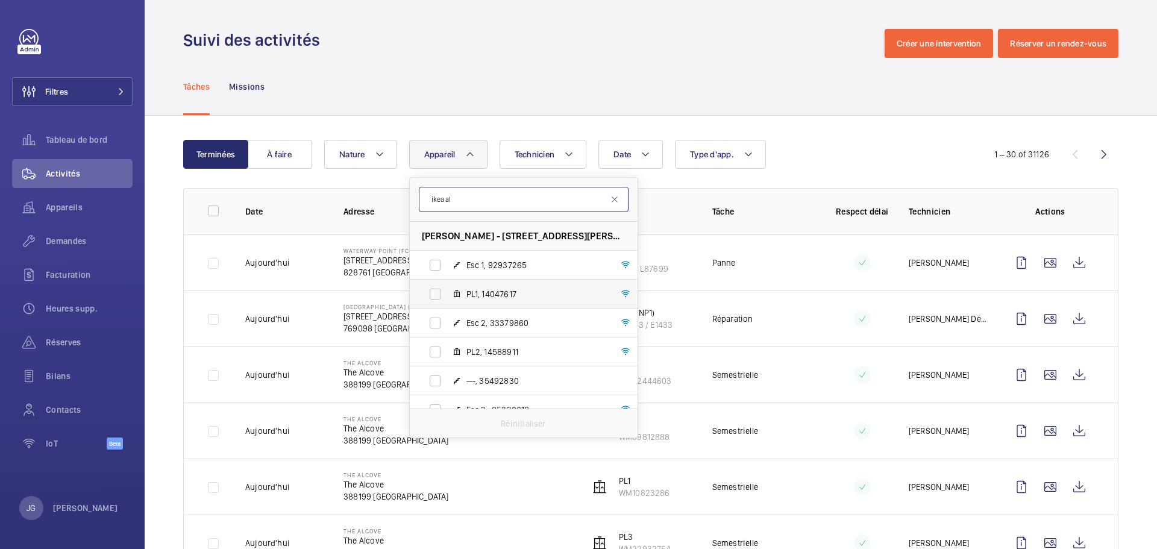
type input "ikea al"
click at [436, 295] on label "PL1, 14047617" at bounding box center [514, 294] width 208 height 29
click at [436, 295] on input "PL1, 14047617" at bounding box center [435, 294] width 24 height 24
checkbox input "true"
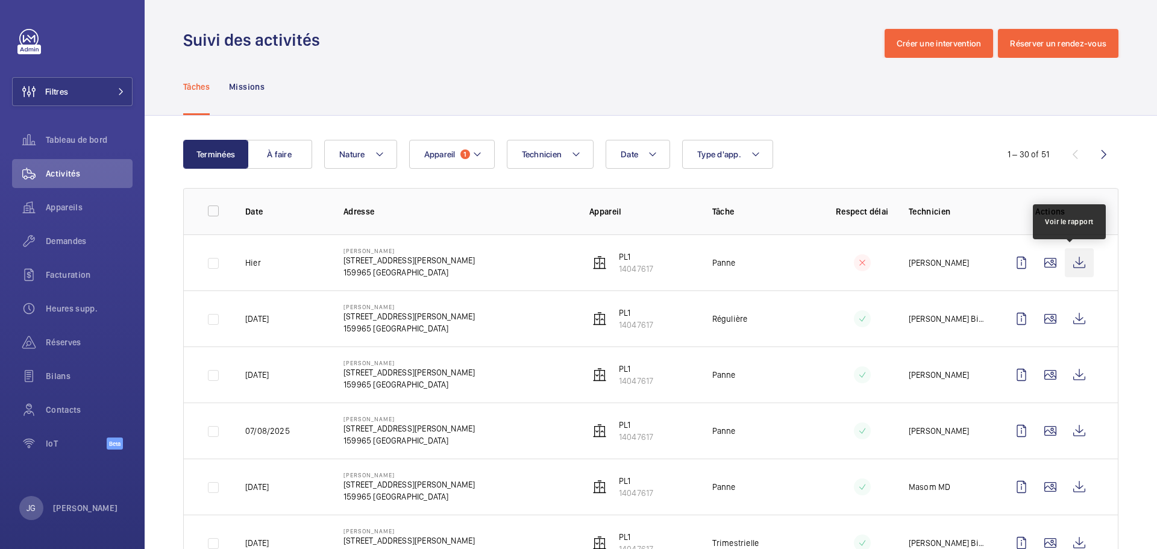
click at [1065, 266] on wm-front-icon-button at bounding box center [1079, 262] width 29 height 29
